Goal: Task Accomplishment & Management: Manage account settings

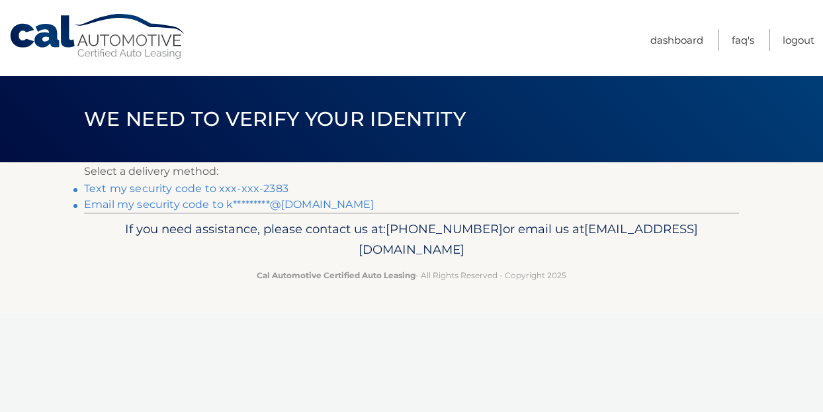
click at [136, 188] on link "Text my security code to xxx-xxx-2383" at bounding box center [186, 188] width 204 height 13
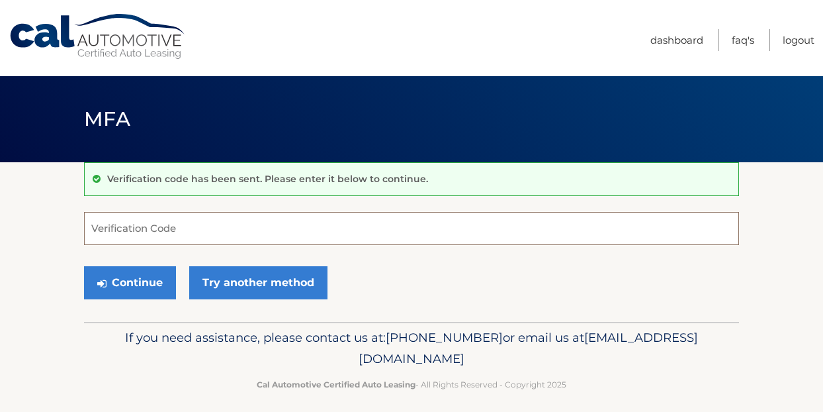
click at [109, 230] on input "Verification Code" at bounding box center [411, 228] width 655 height 33
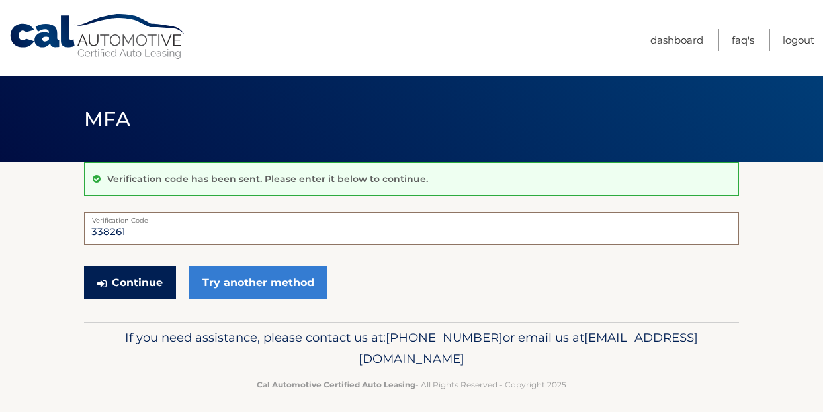
type input "338261"
click at [130, 284] on button "Continue" at bounding box center [130, 282] width 92 height 33
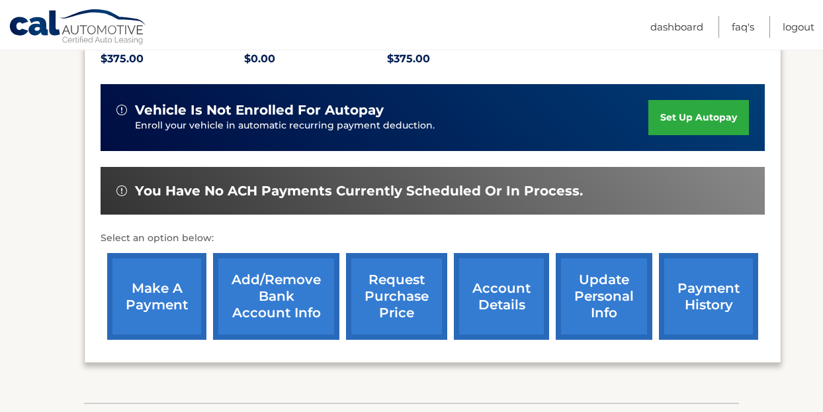
scroll to position [326, 0]
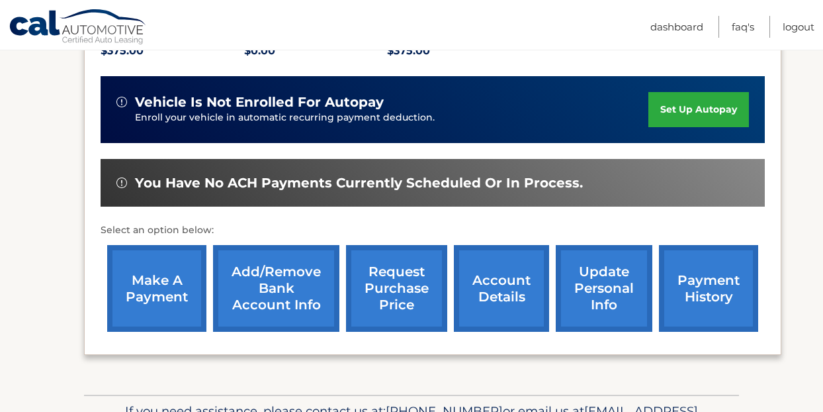
click at [163, 268] on link "make a payment" at bounding box center [156, 288] width 99 height 87
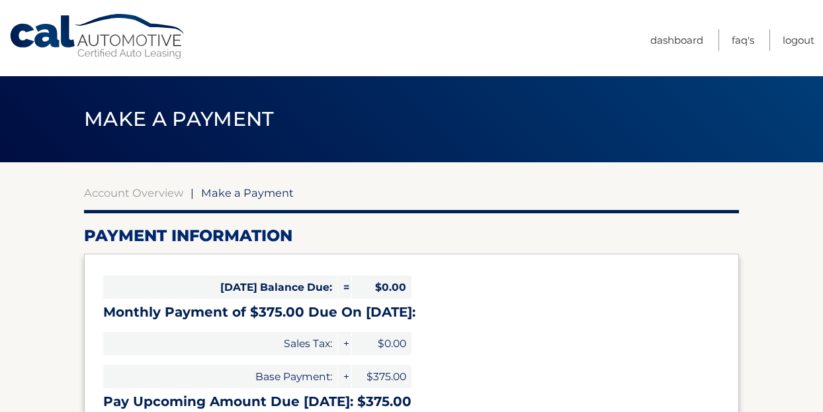
select select "YjZlNTdkMzYtNGM1Zi00ZWM5LWFmYzktNmY2NGY2NzhjODI4"
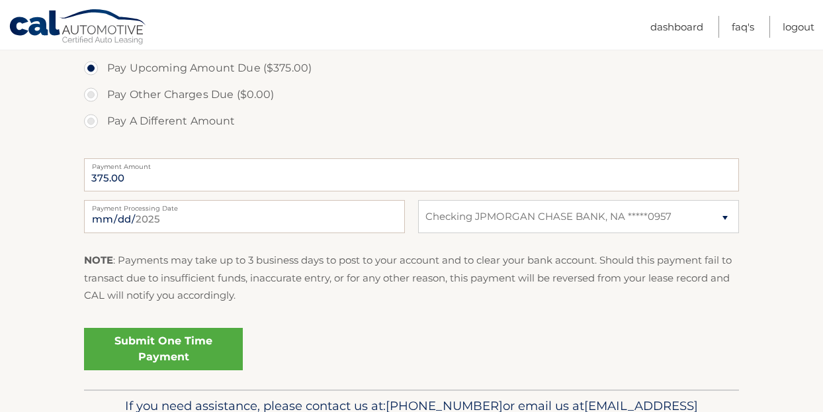
scroll to position [458, 0]
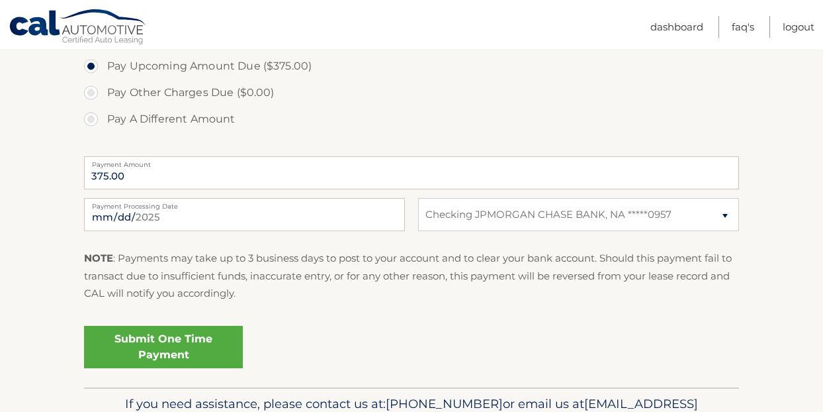
click at [170, 337] on link "Submit One Time Payment" at bounding box center [163, 347] width 159 height 42
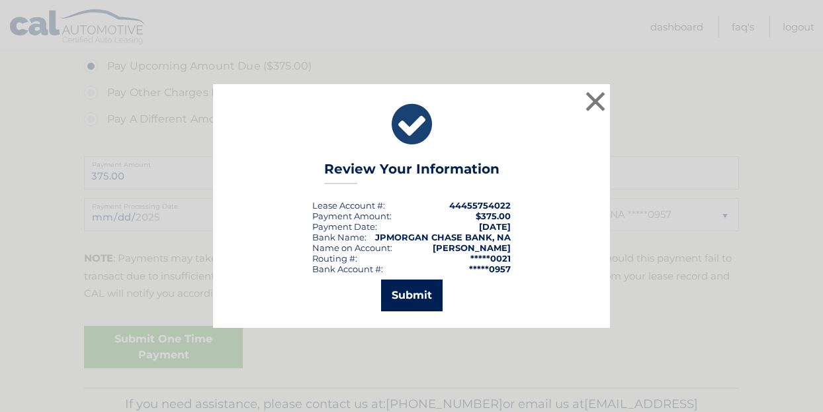
click at [398, 300] on button "Submit" at bounding box center [412, 295] width 62 height 32
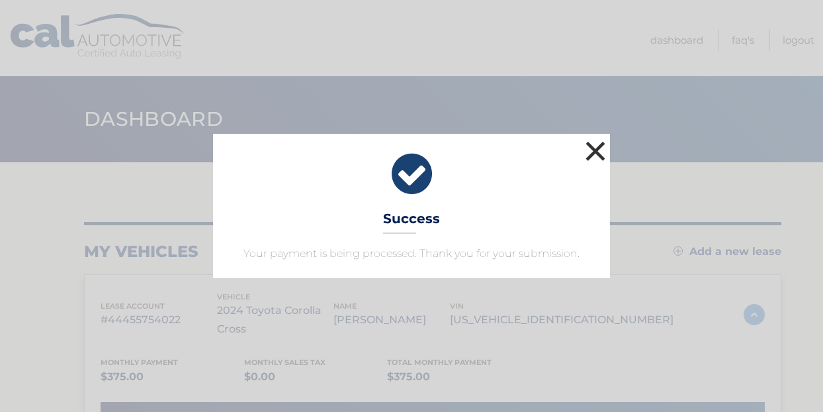
click at [594, 155] on button "×" at bounding box center [595, 151] width 26 height 26
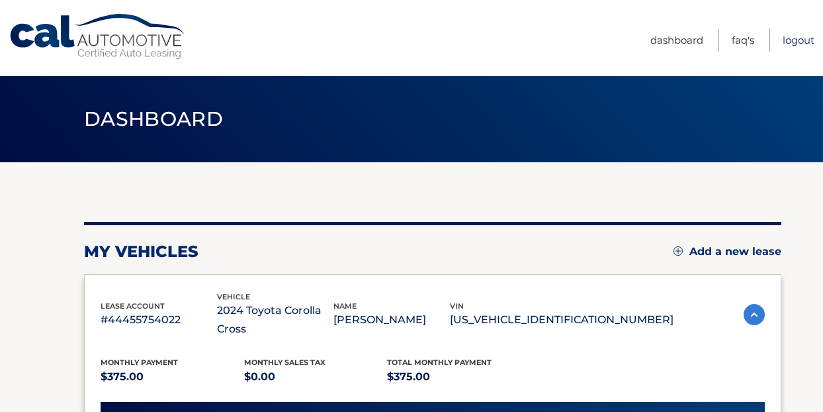
click at [795, 40] on link "Logout" at bounding box center [799, 40] width 32 height 22
